Goal: Information Seeking & Learning: Learn about a topic

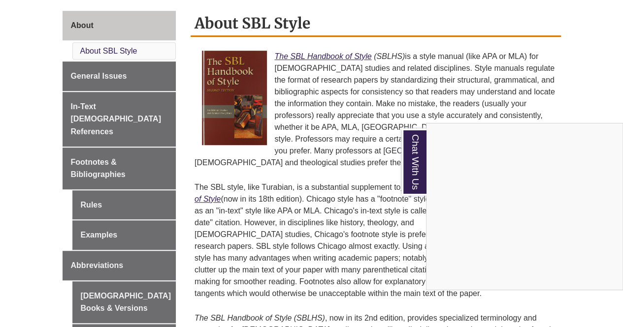
scroll to position [266, 0]
click at [308, 167] on div "Chat With Us" at bounding box center [311, 163] width 623 height 327
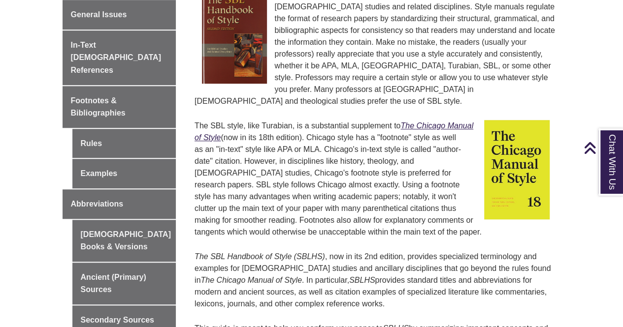
scroll to position [305, 0]
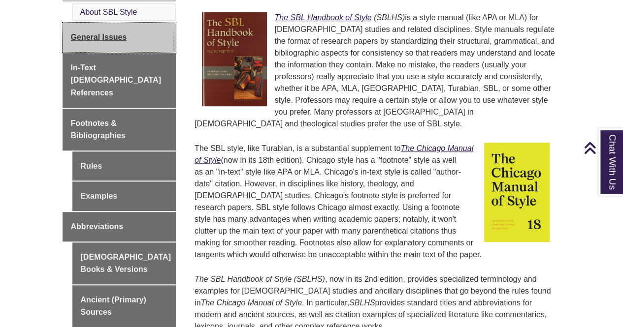
click at [132, 44] on link "General Issues" at bounding box center [120, 38] width 114 height 30
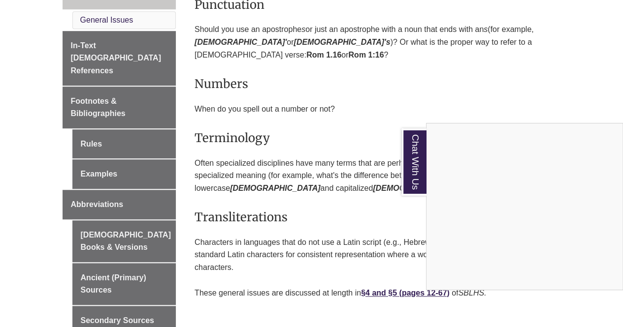
scroll to position [328, 0]
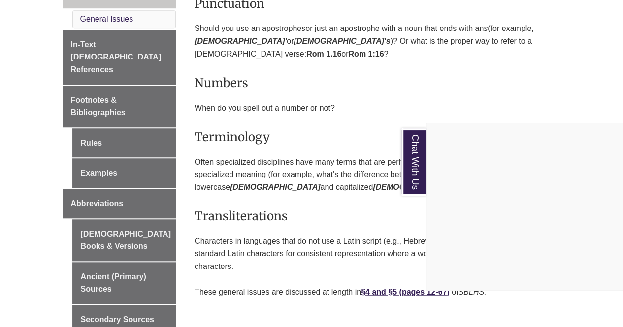
click at [440, 79] on div "Chat With Us" at bounding box center [311, 163] width 623 height 327
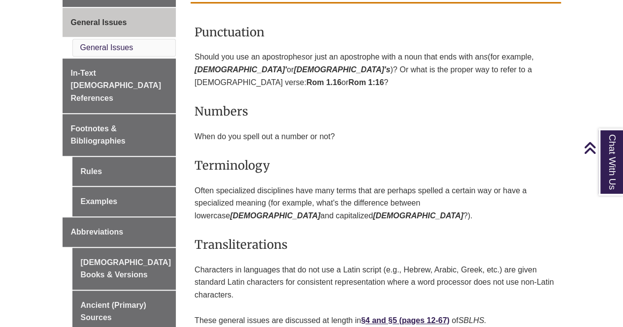
scroll to position [300, 0]
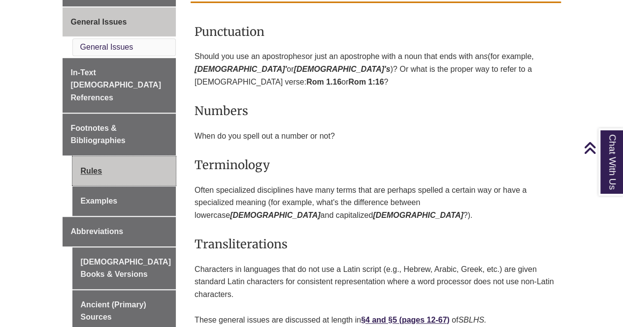
click at [127, 161] on link "Rules" at bounding box center [124, 172] width 104 height 30
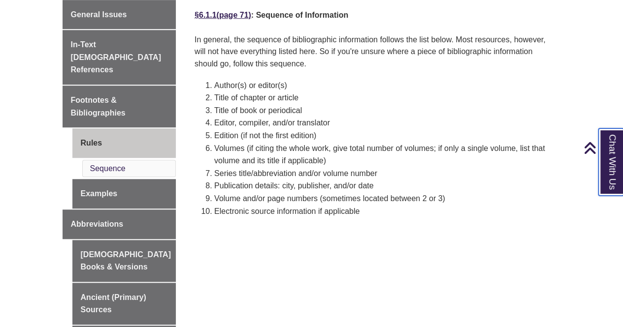
scroll to position [307, 0]
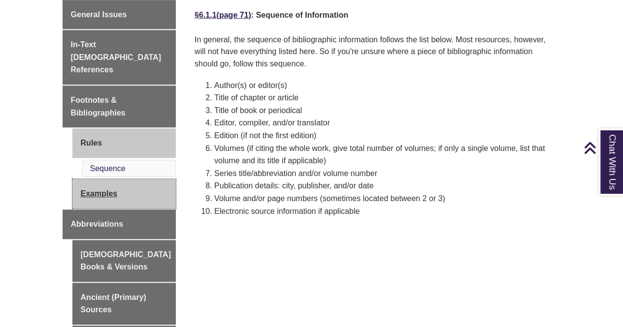
click at [121, 189] on link "Examples" at bounding box center [124, 194] width 104 height 30
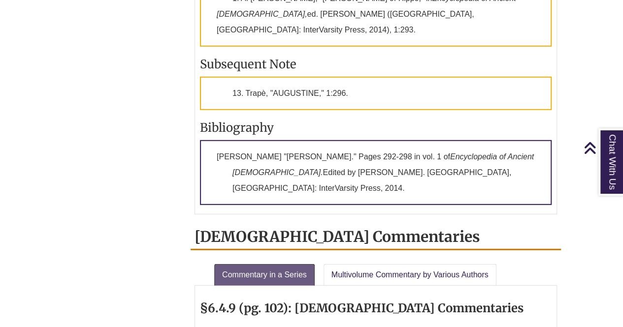
scroll to position [1317, 0]
